Goal: Find specific page/section: Find specific page/section

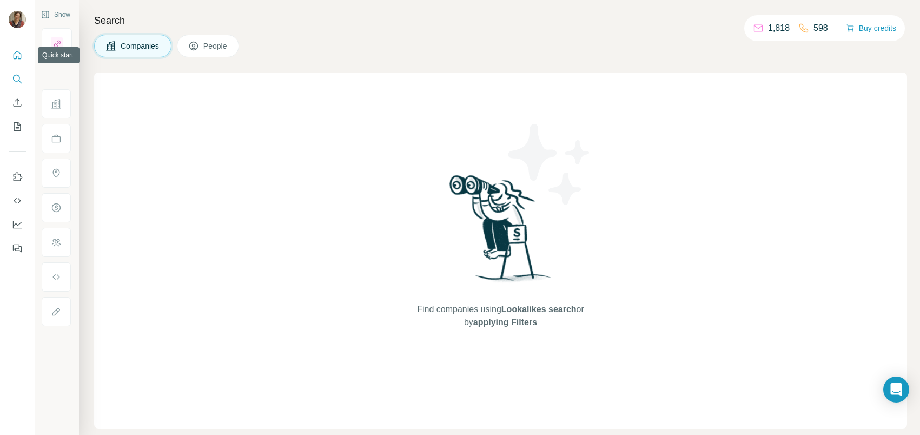
click at [15, 54] on icon "Quick start" at bounding box center [17, 55] width 11 height 11
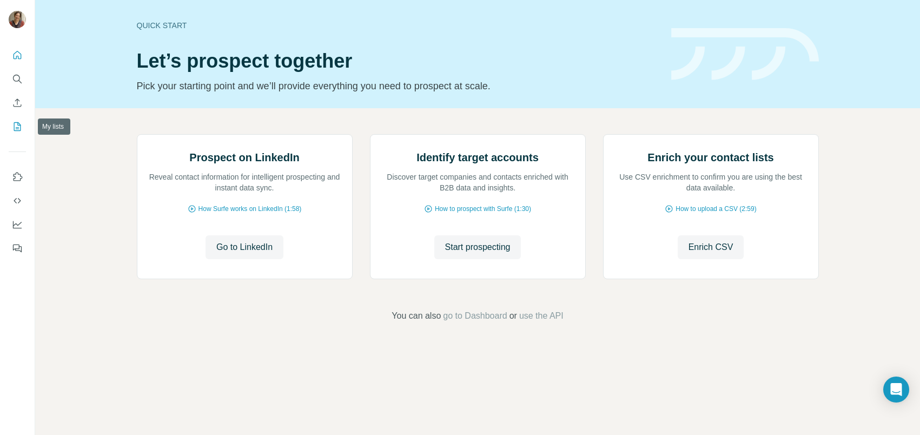
click at [17, 125] on icon "My lists" at bounding box center [18, 125] width 5 height 7
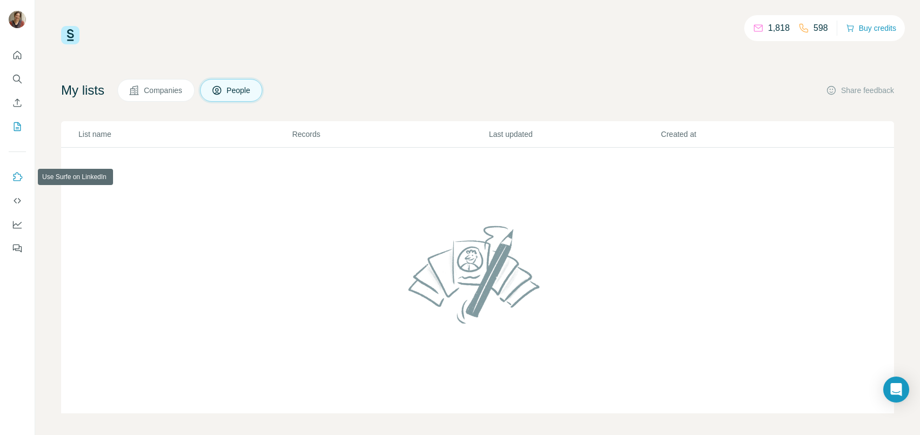
click at [18, 175] on icon "Use Surfe on LinkedIn" at bounding box center [17, 176] width 11 height 11
click at [18, 78] on icon "Search" at bounding box center [17, 79] width 11 height 11
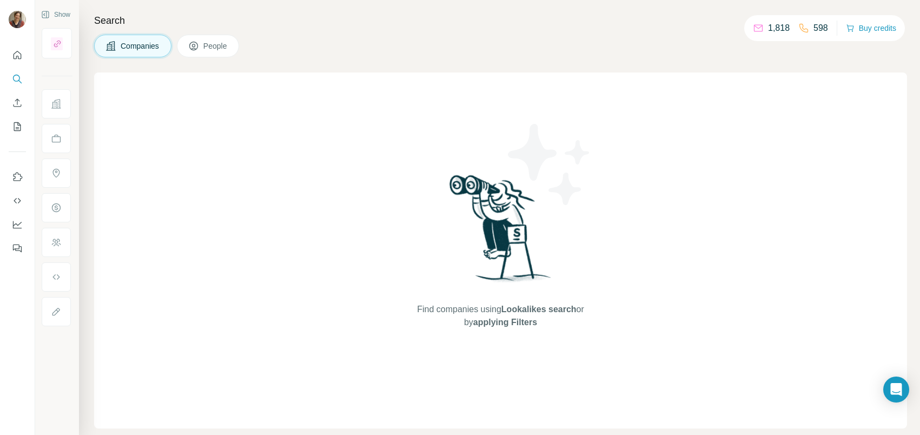
click at [222, 51] on span "People" at bounding box center [215, 46] width 25 height 11
